Goal: Task Accomplishment & Management: Use online tool/utility

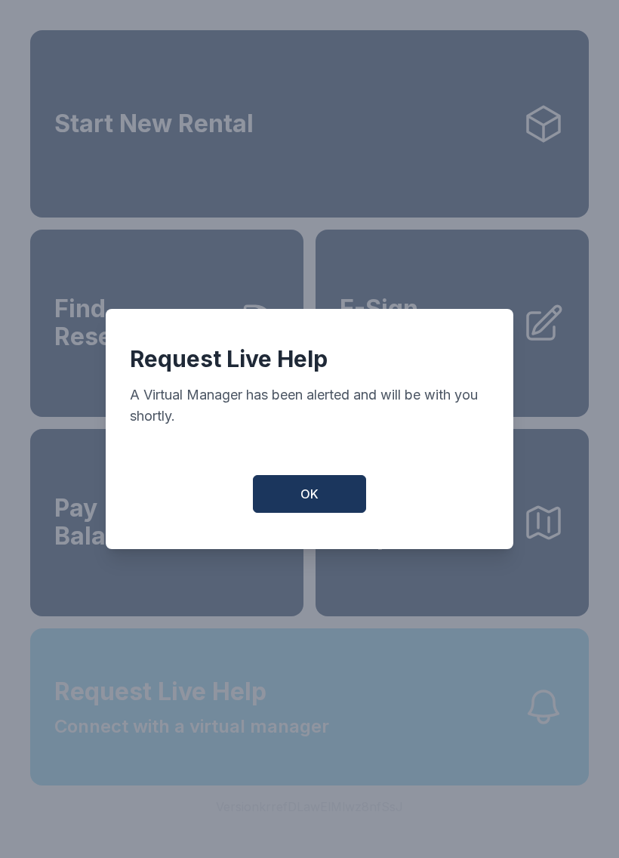
click at [323, 507] on button "OK" at bounding box center [309, 494] width 113 height 38
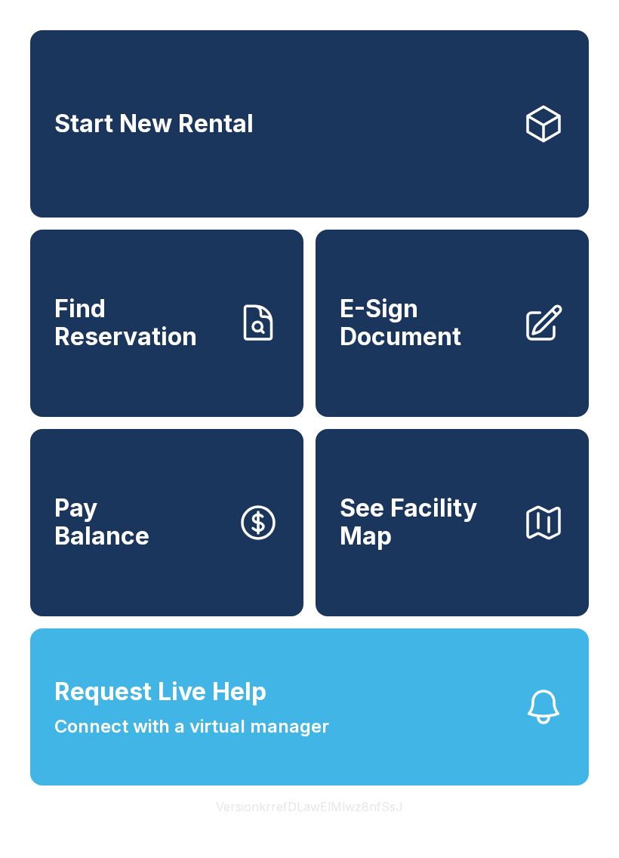
click at [216, 710] on span "Request Live Help" at bounding box center [160, 691] width 212 height 36
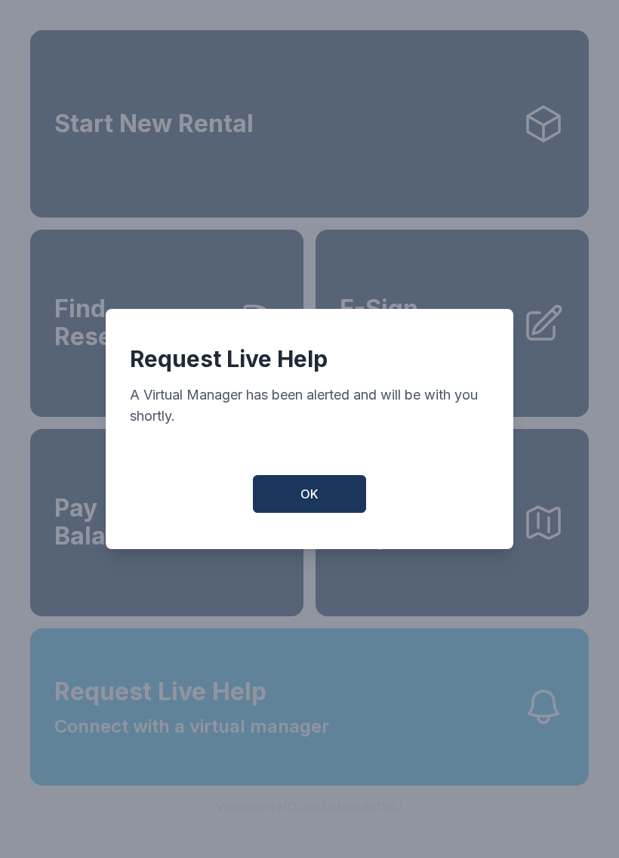
click at [309, 503] on span "OK" at bounding box center [310, 494] width 18 height 18
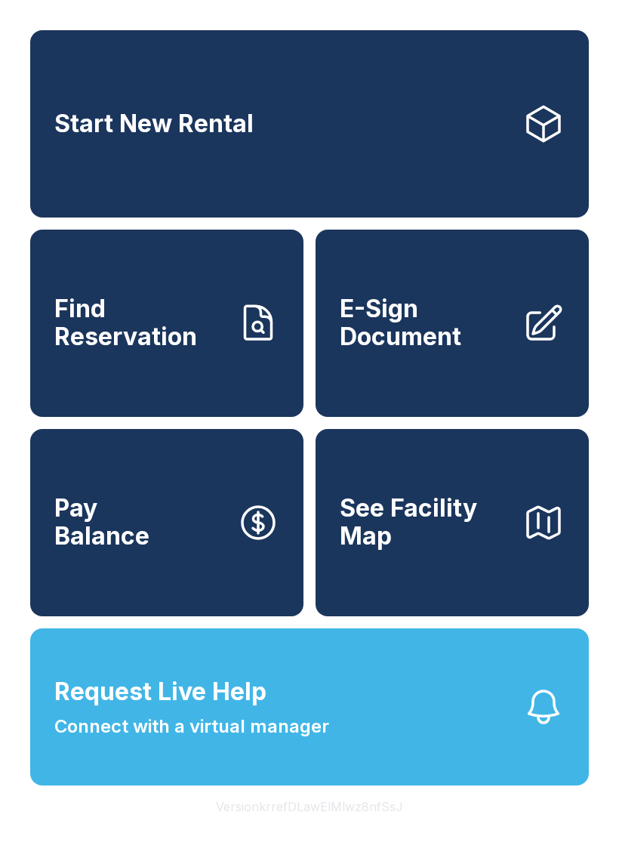
click at [565, 732] on button "Request Live Help Connect with a virtual manager" at bounding box center [309, 706] width 559 height 157
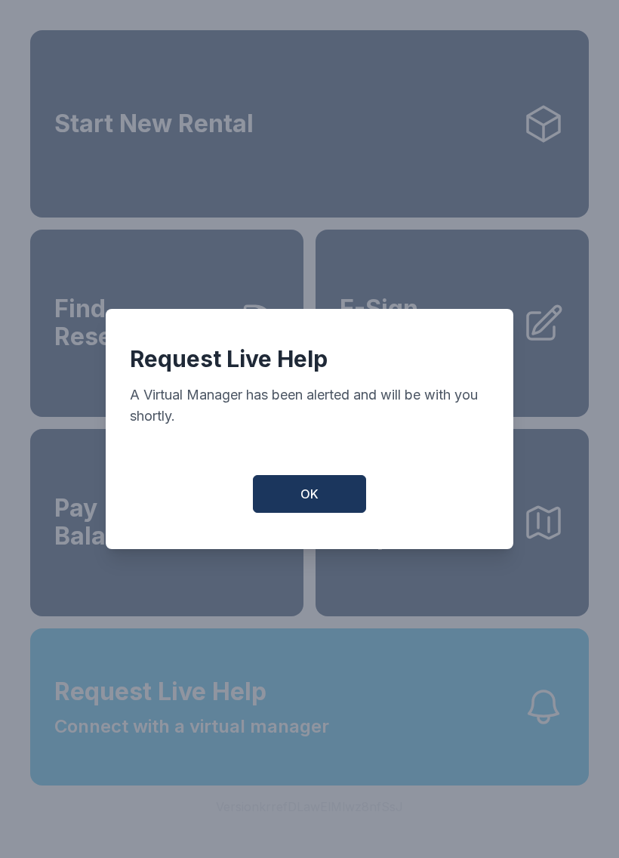
click at [327, 489] on button "OK" at bounding box center [309, 494] width 113 height 38
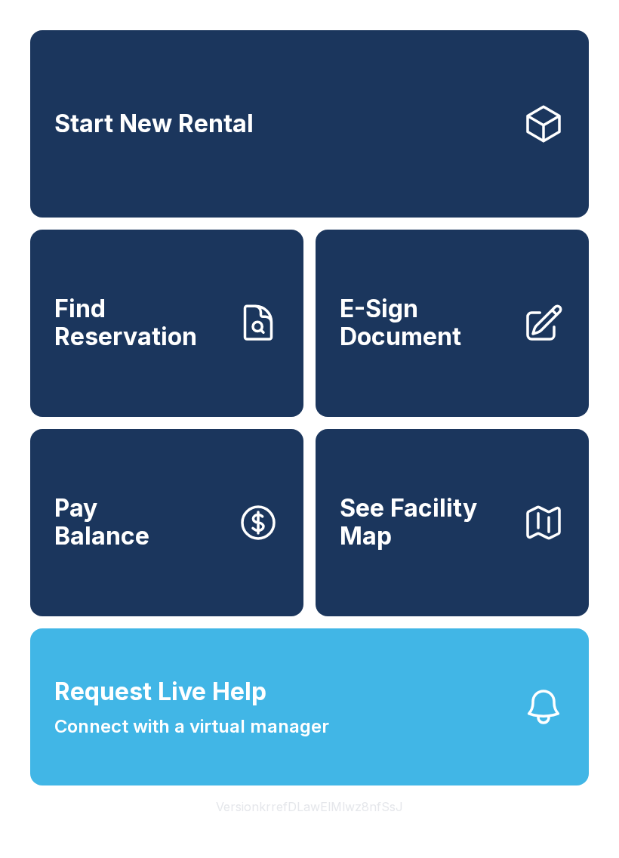
click at [186, 559] on button "Pay Balance" at bounding box center [166, 522] width 273 height 187
click at [457, 337] on span "E-Sign Document" at bounding box center [425, 322] width 171 height 55
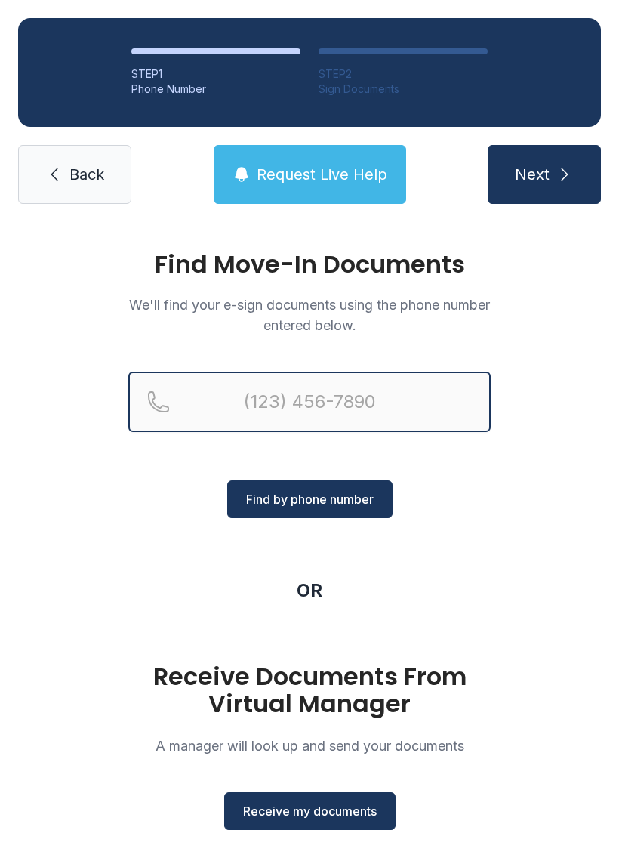
click at [333, 401] on input "Reservation phone number" at bounding box center [309, 401] width 362 height 60
type input "[PHONE_NUMBER]"
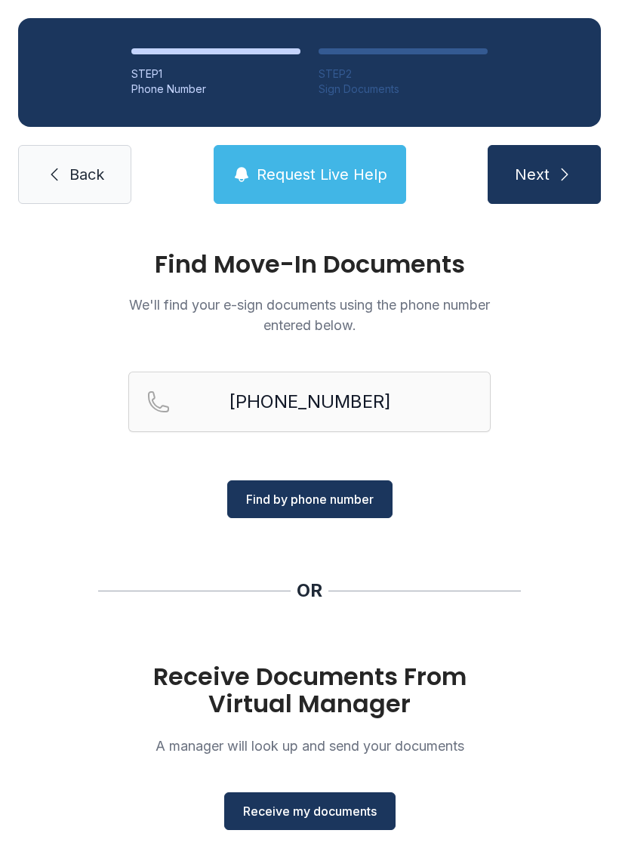
click at [350, 494] on span "Find by phone number" at bounding box center [310, 499] width 128 height 18
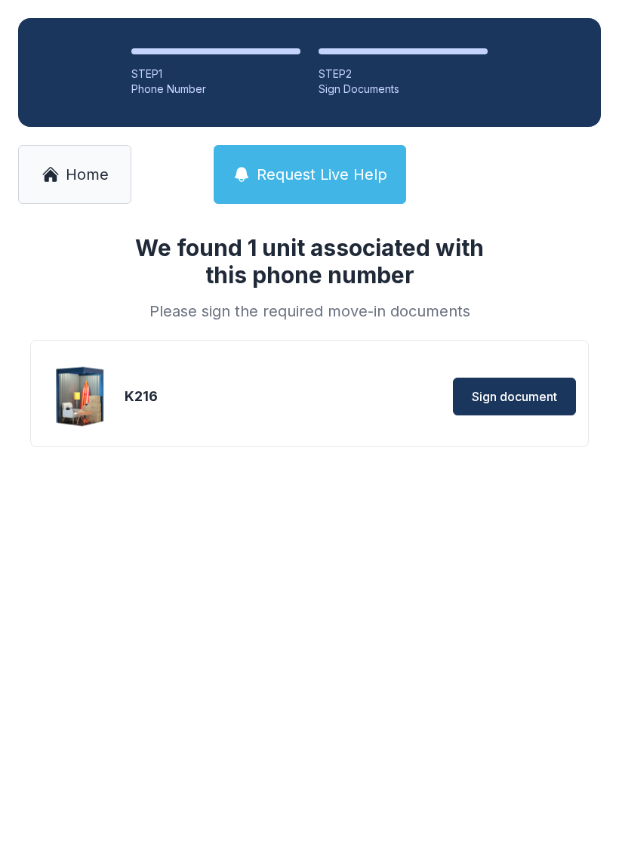
click at [509, 396] on span "Sign document" at bounding box center [514, 396] width 85 height 18
click at [496, 635] on main "We found 1 unit associated with this phone number Please sign the required move…" at bounding box center [309, 540] width 619 height 636
click at [538, 395] on span "Sign document" at bounding box center [514, 396] width 85 height 18
